Goal: Information Seeking & Learning: Learn about a topic

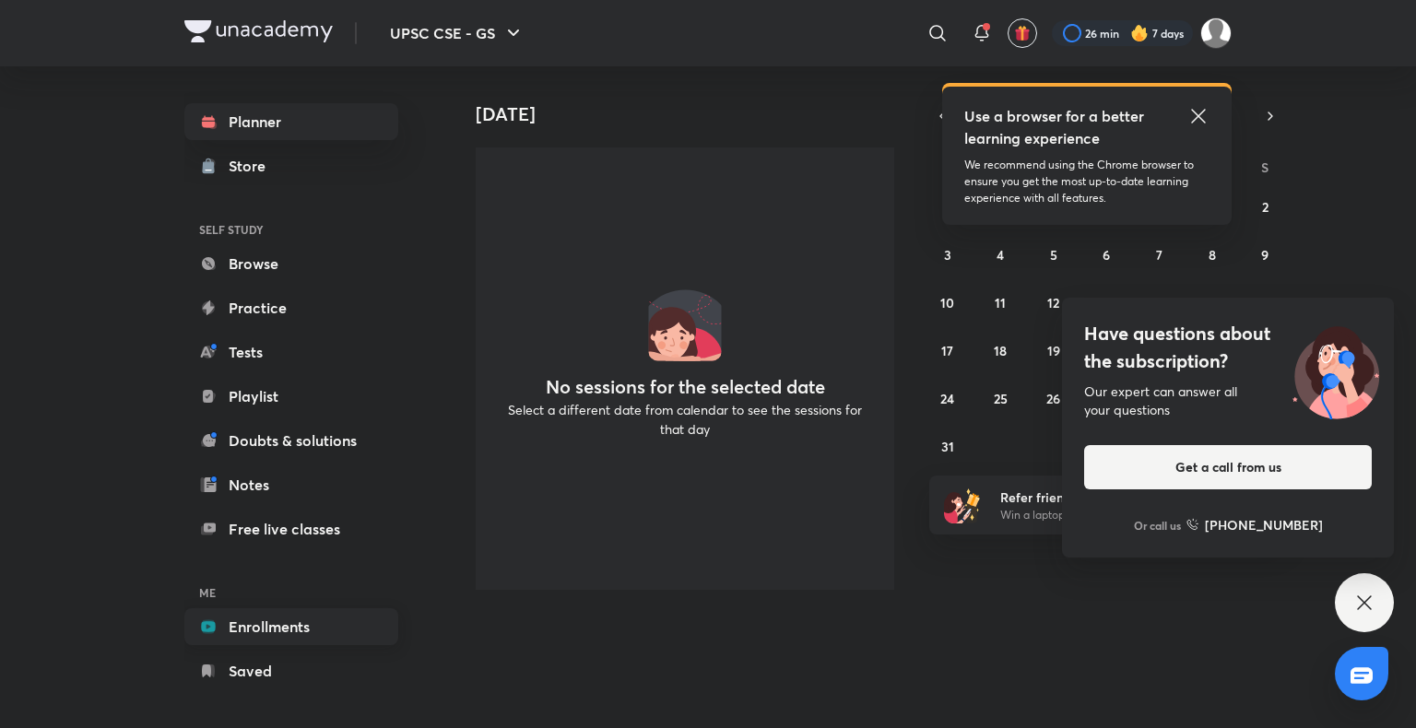
click at [233, 622] on link "Enrollments" at bounding box center [291, 626] width 214 height 37
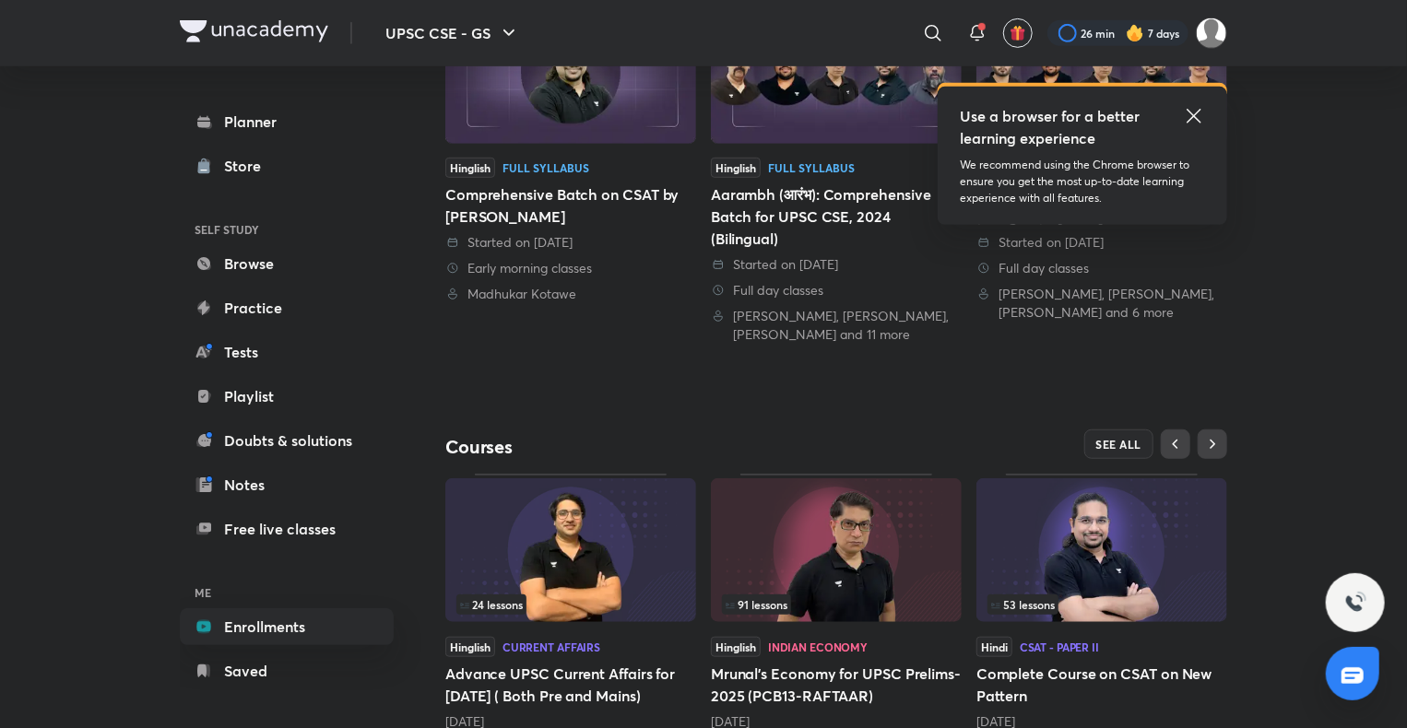
scroll to position [560, 0]
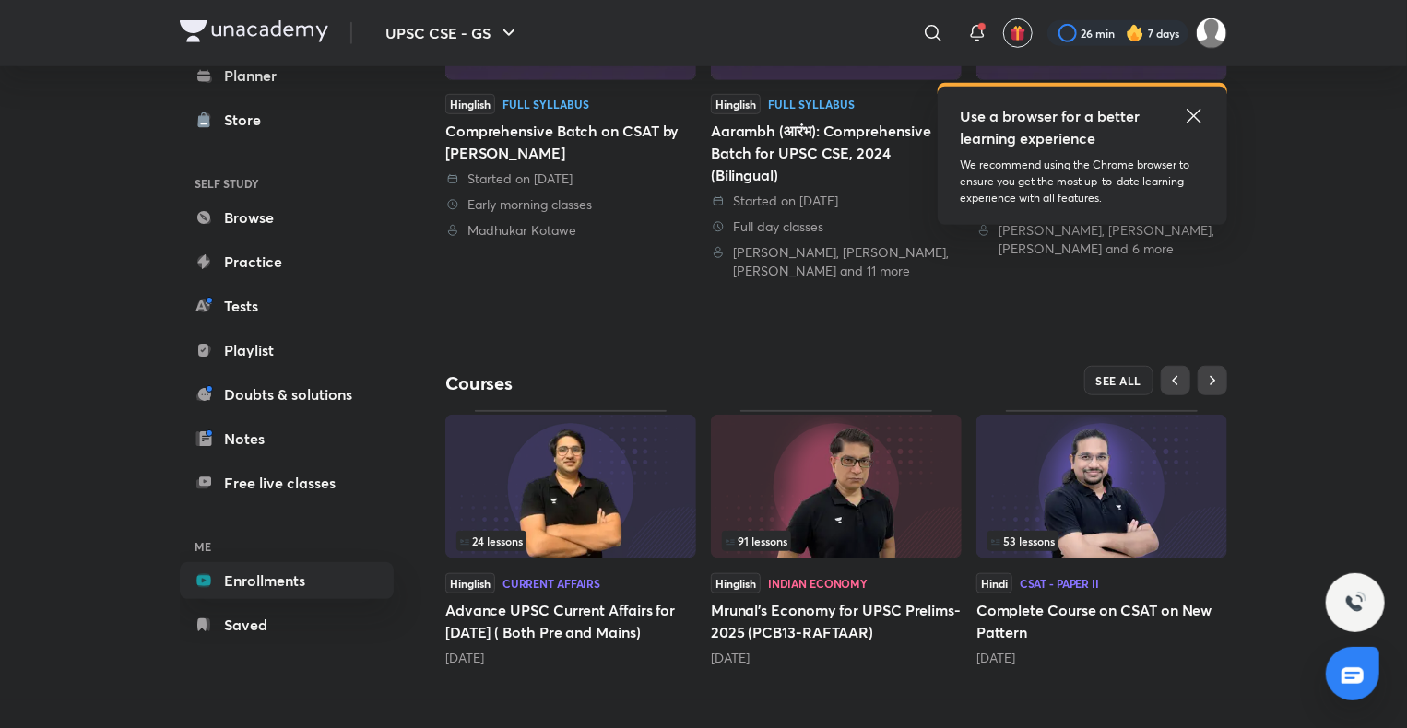
click at [1025, 495] on img at bounding box center [1101, 487] width 251 height 144
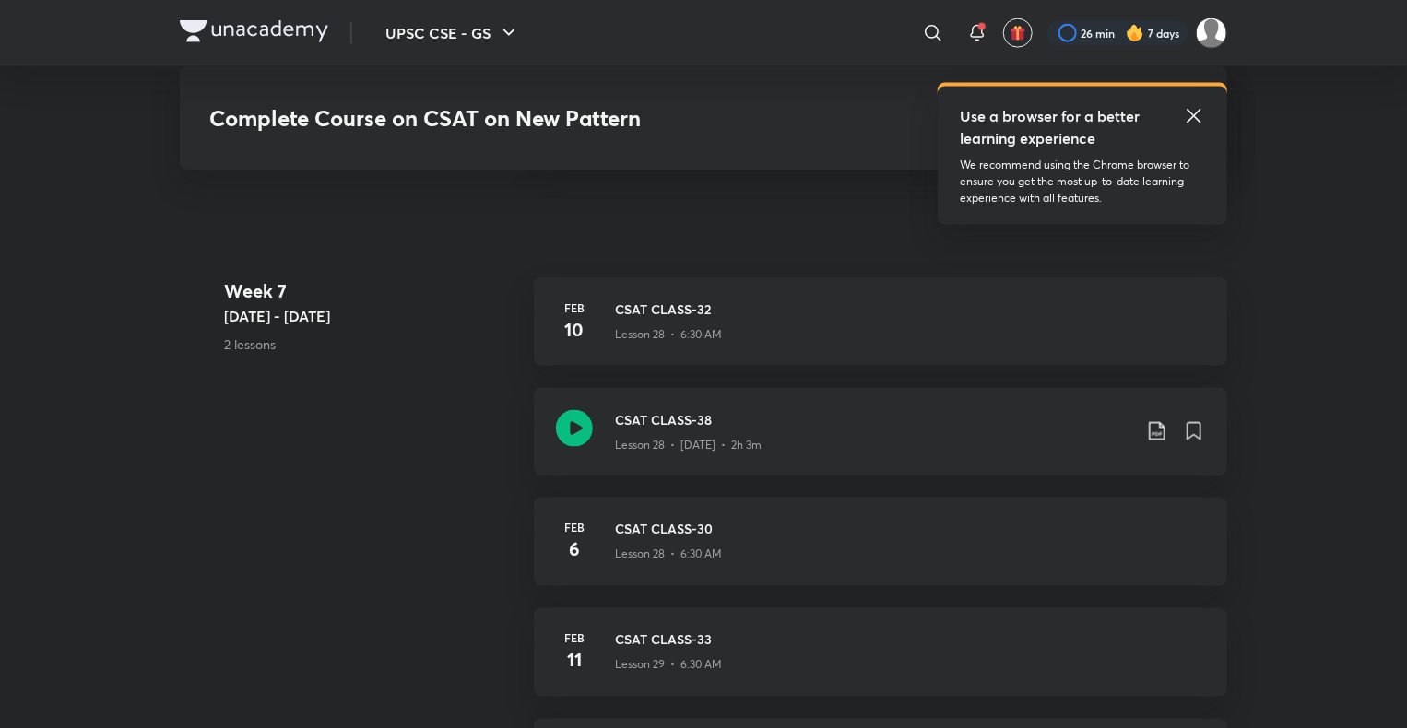
scroll to position [4768, 0]
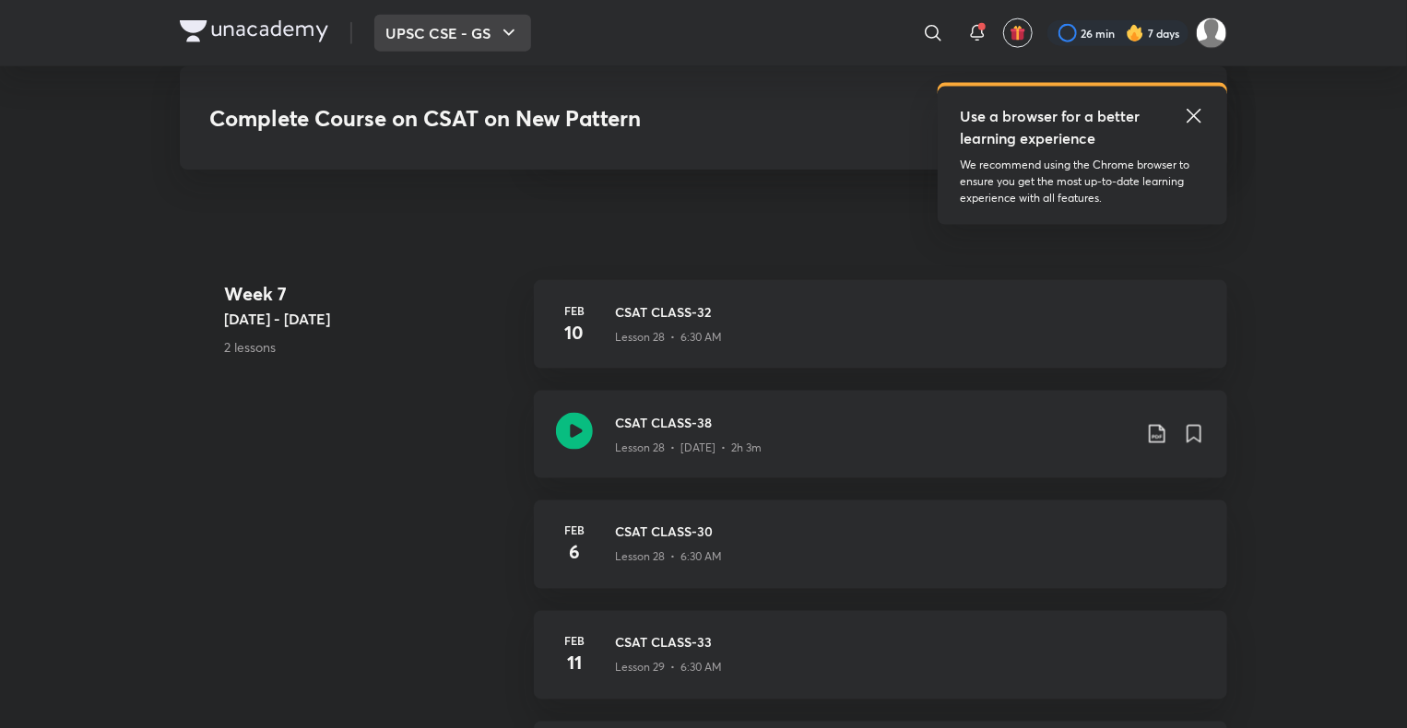
click at [462, 27] on button "UPSC CSE - GS" at bounding box center [452, 33] width 157 height 37
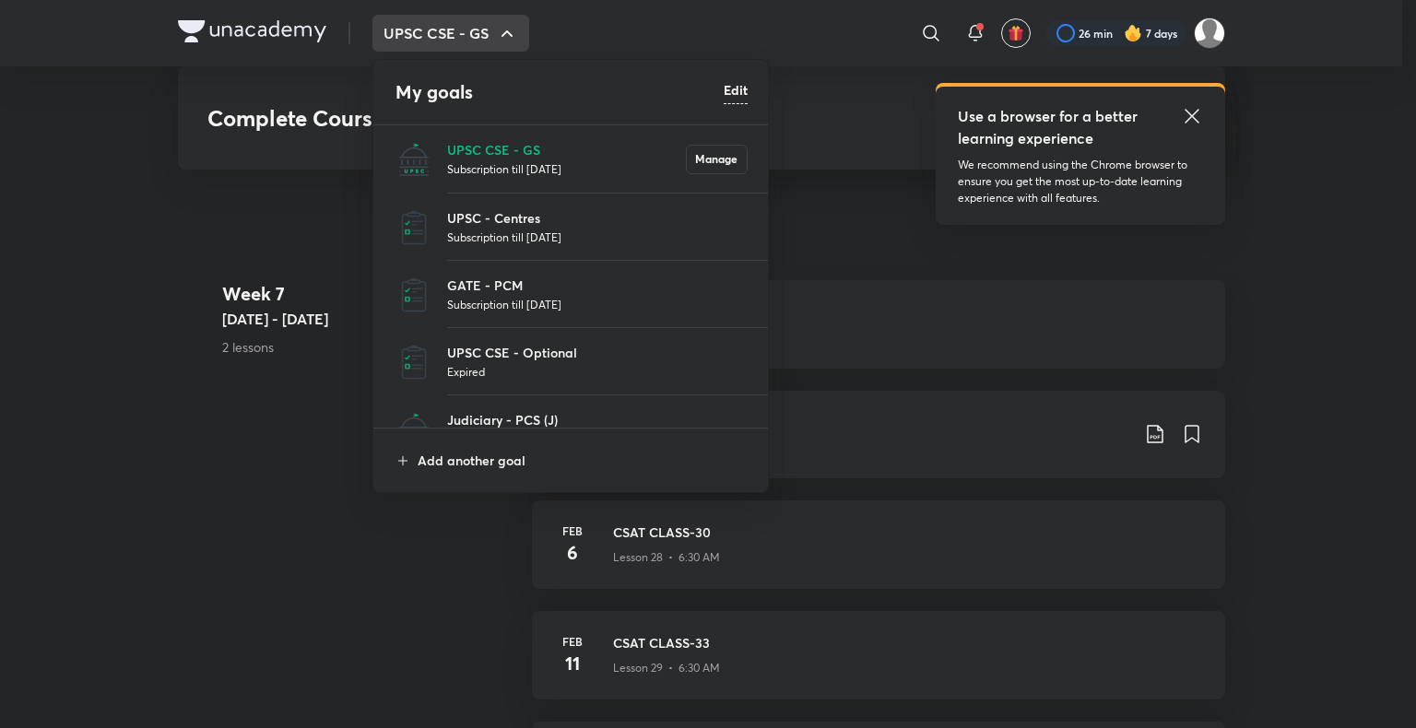
click at [338, 387] on div at bounding box center [708, 364] width 1416 height 728
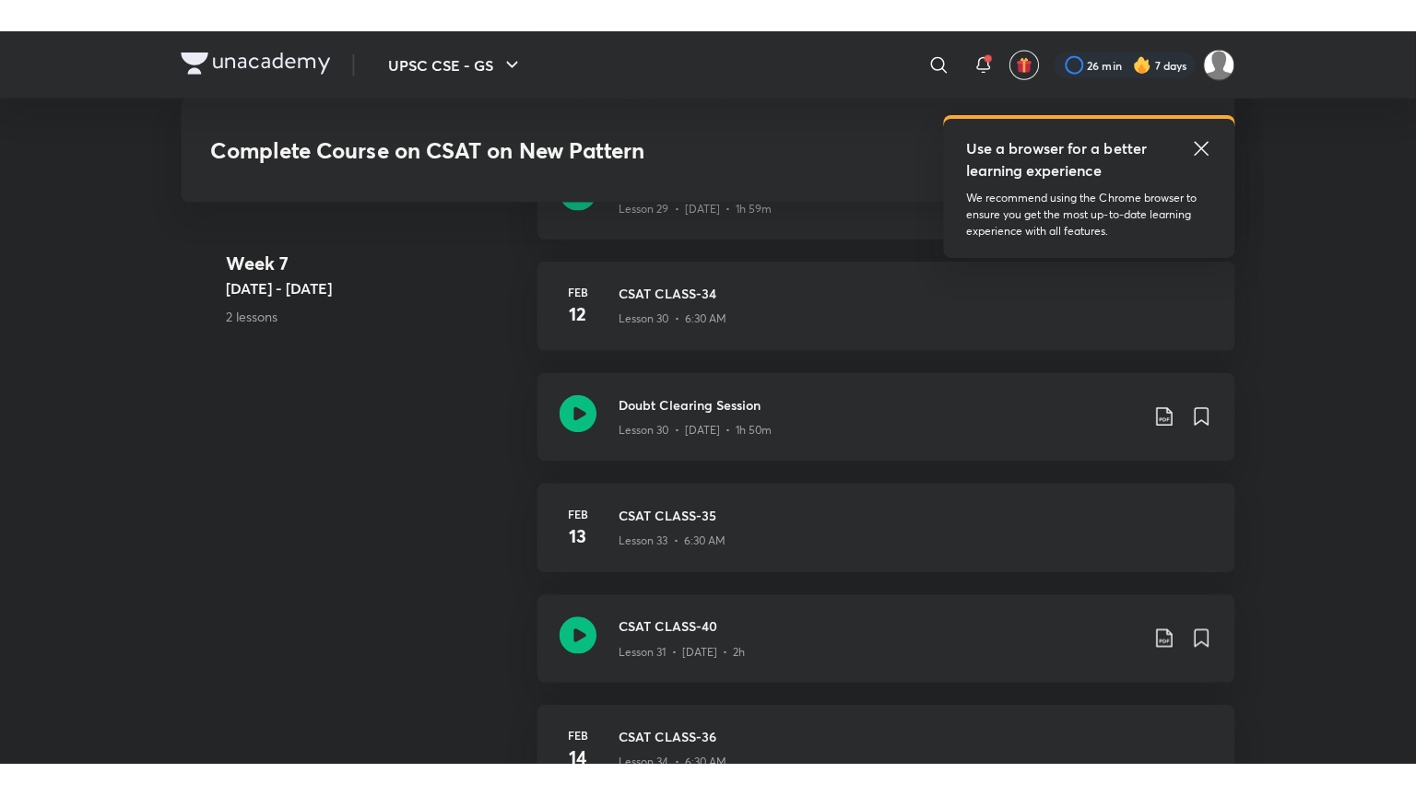
scroll to position [5482, 0]
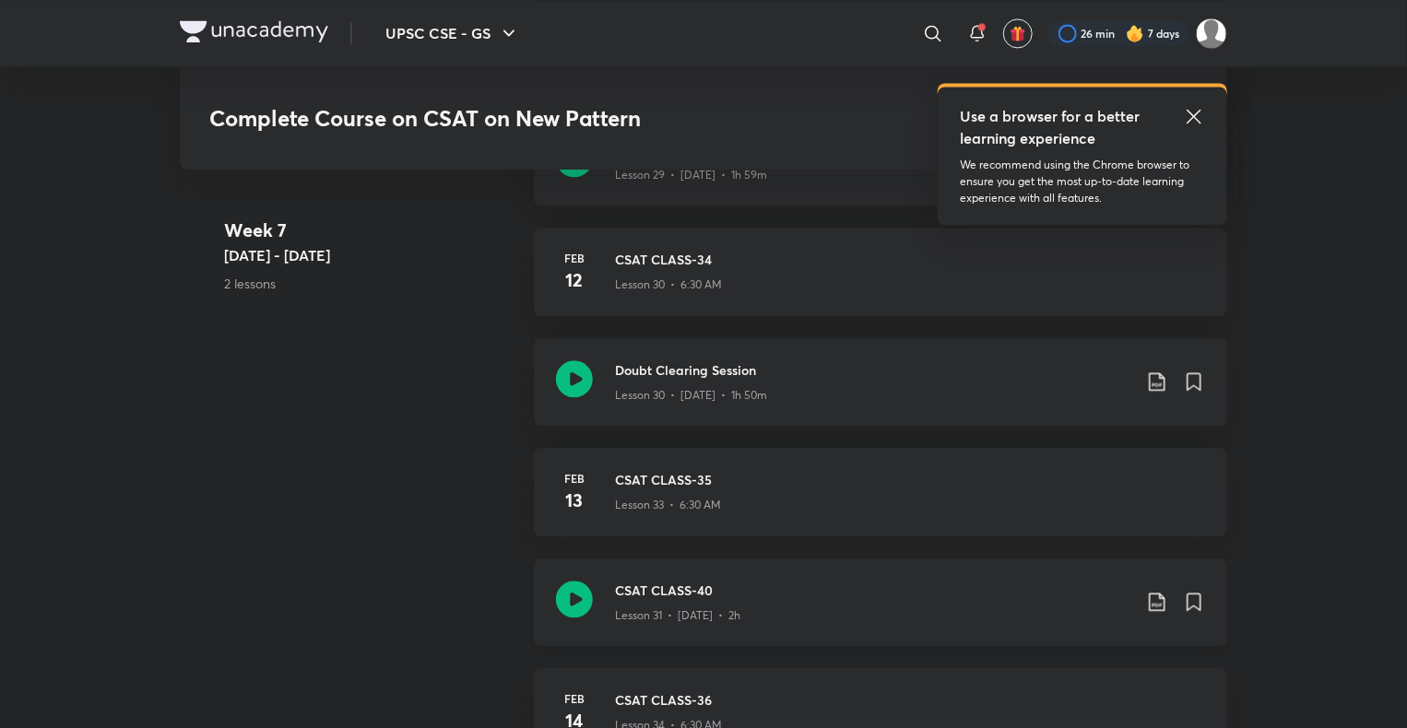
click at [579, 584] on icon at bounding box center [574, 599] width 37 height 37
